Goal: Task Accomplishment & Management: Manage account settings

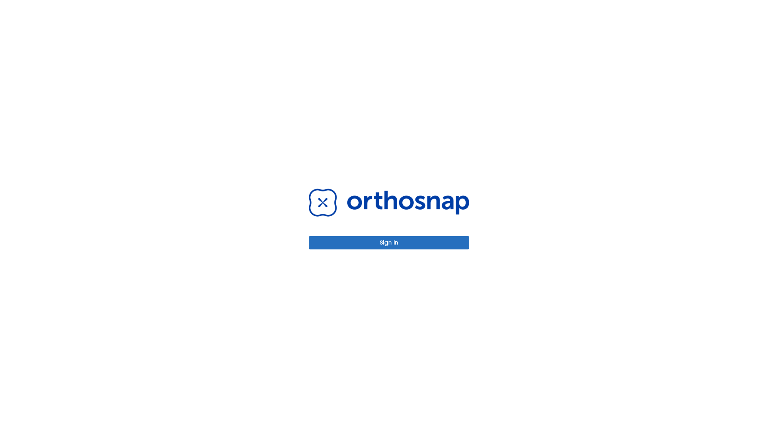
click at [389, 242] on button "Sign in" at bounding box center [389, 242] width 161 height 13
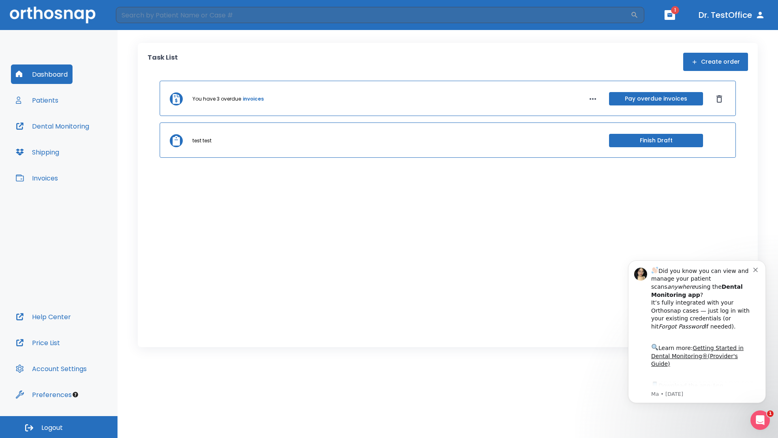
click at [59, 427] on span "Logout" at bounding box center [51, 427] width 21 height 9
